Goal: Communication & Community: Answer question/provide support

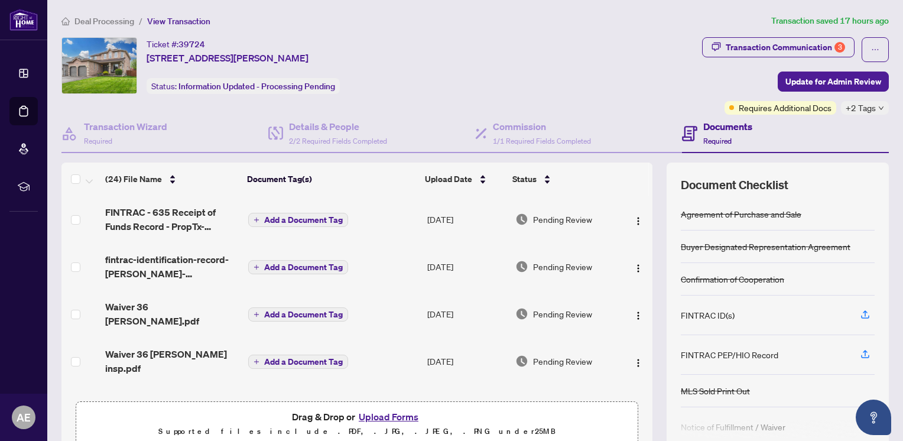
click at [746, 51] on div "Transaction Communication 3" at bounding box center [785, 47] width 119 height 19
type textarea "**********"
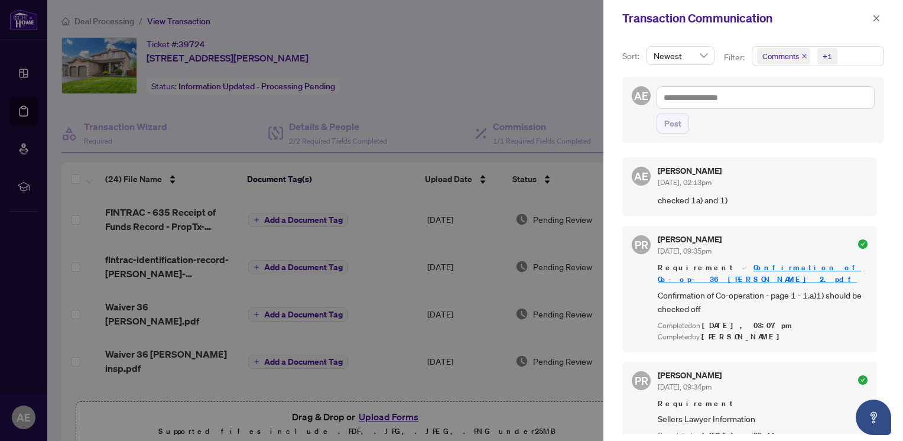
click at [454, 84] on div at bounding box center [451, 220] width 903 height 441
click at [26, 51] on div at bounding box center [451, 220] width 903 height 441
click at [30, 25] on div at bounding box center [451, 220] width 903 height 441
drag, startPoint x: 409, startPoint y: 89, endPoint x: 423, endPoint y: 88, distance: 14.2
click at [412, 90] on div at bounding box center [451, 220] width 903 height 441
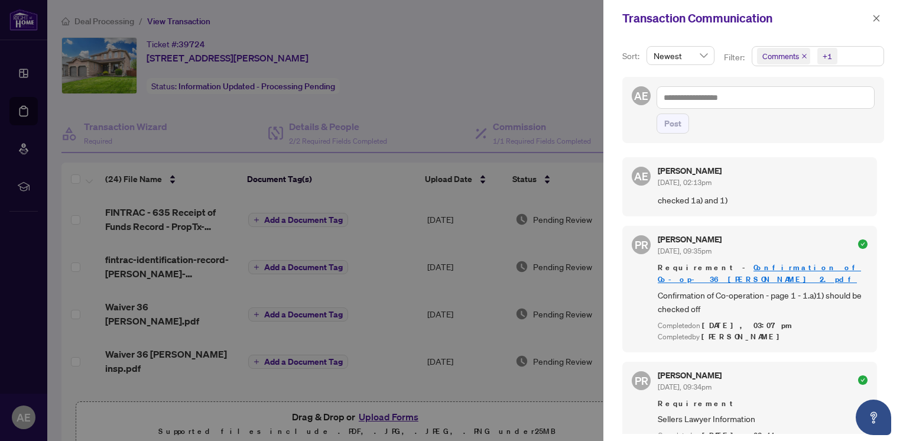
click at [877, 18] on icon "close" at bounding box center [877, 18] width 7 height 7
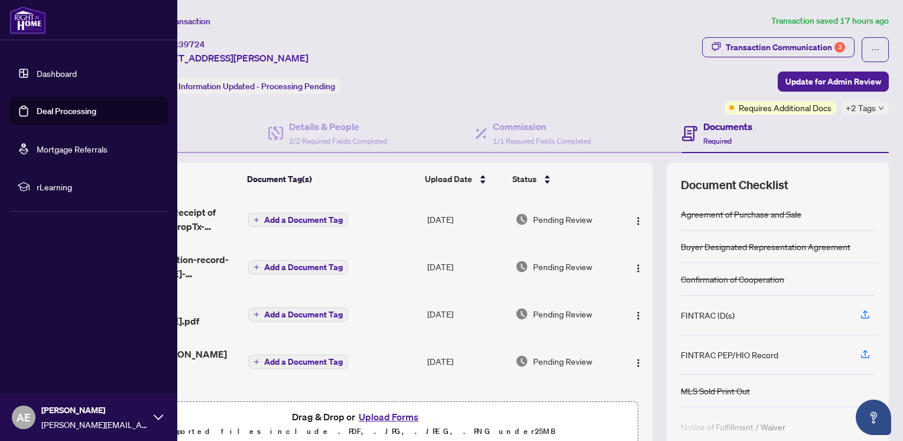
click at [61, 73] on link "Dashboard" at bounding box center [57, 73] width 40 height 11
